Goal: Task Accomplishment & Management: Manage account settings

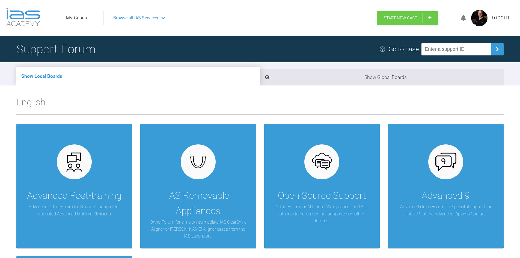
click at [79, 17] on link "My Cases" at bounding box center [76, 17] width 21 height 7
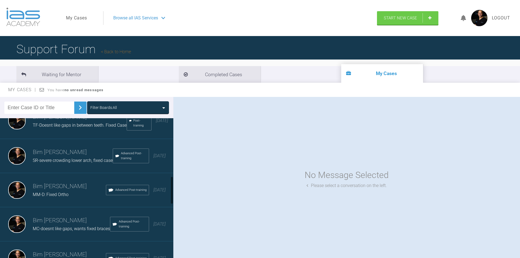
scroll to position [328, 0]
click at [60, 173] on div "Bim [PERSON_NAME]-[DEMOGRAPHIC_DATA] spaced case Advanced Post-training [DATE]" at bounding box center [88, 155] width 177 height 34
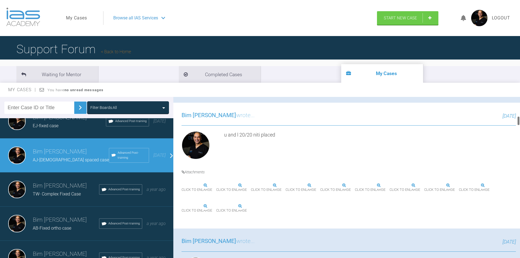
scroll to position [491, 0]
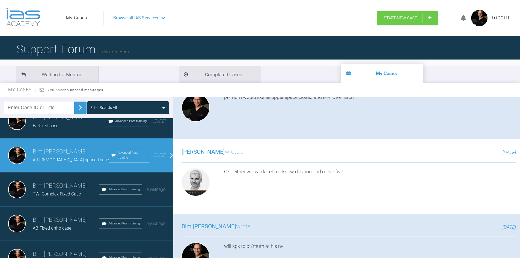
click at [252, 22] on img at bounding box center [235, 18] width 33 height 7
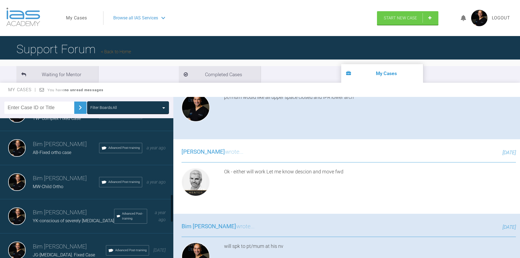
scroll to position [414, 0]
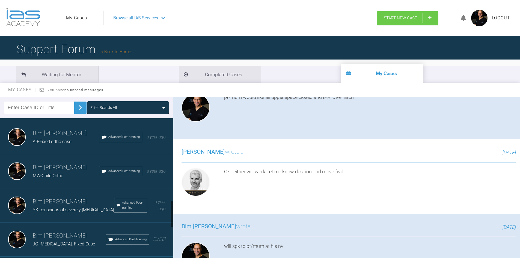
drag, startPoint x: 172, startPoint y: 166, endPoint x: 173, endPoint y: 215, distance: 49.1
click at [173, 215] on div at bounding box center [172, 214] width 2 height 28
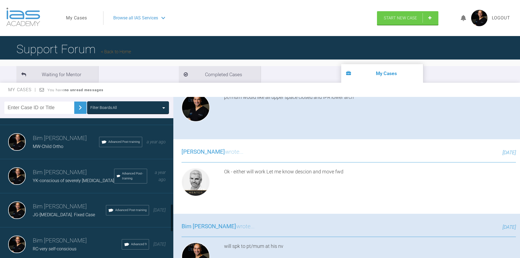
scroll to position [432, 0]
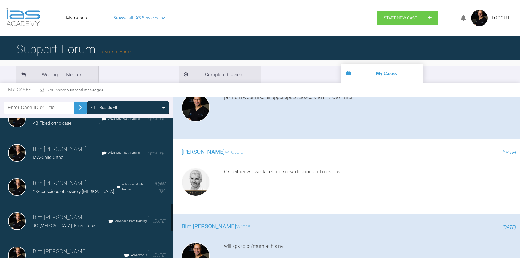
drag, startPoint x: 171, startPoint y: 203, endPoint x: 185, endPoint y: 206, distance: 14.2
click at [185, 206] on div "Filter Boards: All Bim [PERSON_NAME]-Child Ortho. Wants fixed braces Advanced P…" at bounding box center [260, 182] width 520 height 171
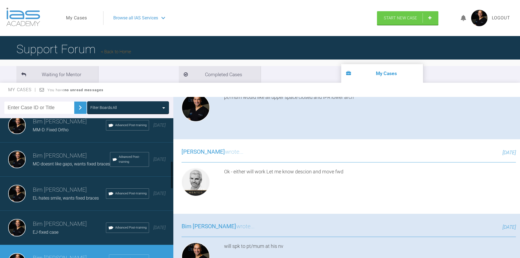
scroll to position [217, 0]
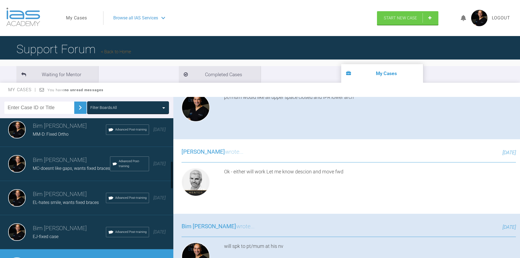
drag, startPoint x: 171, startPoint y: 204, endPoint x: 180, endPoint y: 163, distance: 41.4
click at [180, 163] on div "Filter Boards: All Bim [PERSON_NAME]-Child Ortho. Wants fixed braces Advanced P…" at bounding box center [260, 182] width 520 height 171
click at [42, 165] on h3 "Bim [PERSON_NAME]" at bounding box center [71, 160] width 77 height 9
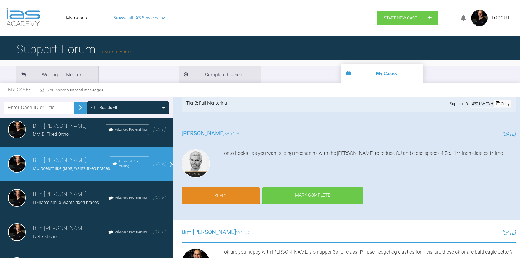
scroll to position [0, 0]
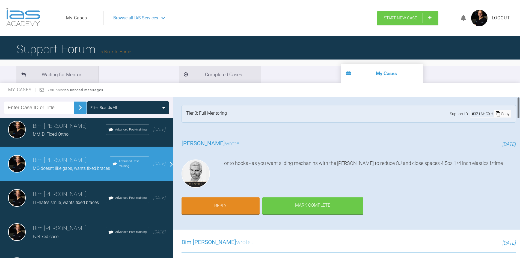
drag, startPoint x: 519, startPoint y: 138, endPoint x: 523, endPoint y: 100, distance: 38.5
click at [520, 100] on html "My Cases Logout Browse all IAS Services Start New Case Logout Support Forum Bac…" at bounding box center [260, 157] width 520 height 315
click at [77, 11] on nav "My Cases Logout Browse all IAS Services" at bounding box center [219, 17] width 316 height 23
click at [70, 19] on link "My Cases" at bounding box center [76, 17] width 21 height 7
